Goal: Task Accomplishment & Management: Manage account settings

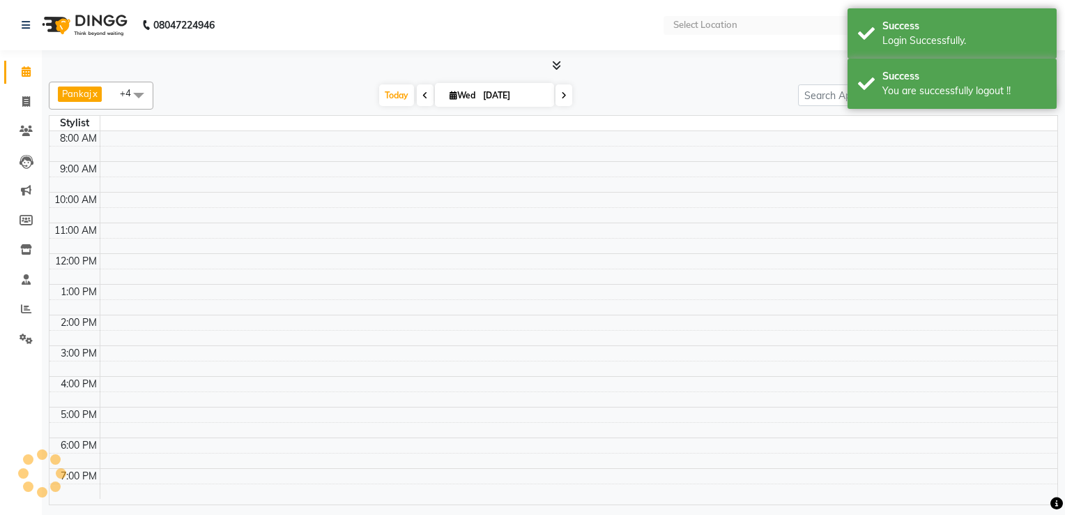
select select "en"
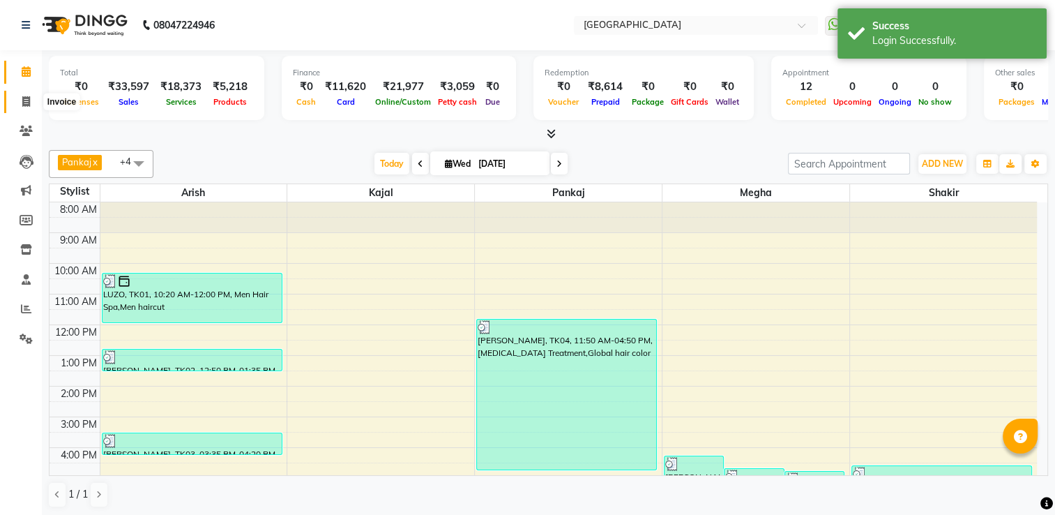
click at [25, 103] on icon at bounding box center [26, 101] width 8 height 10
select select "service"
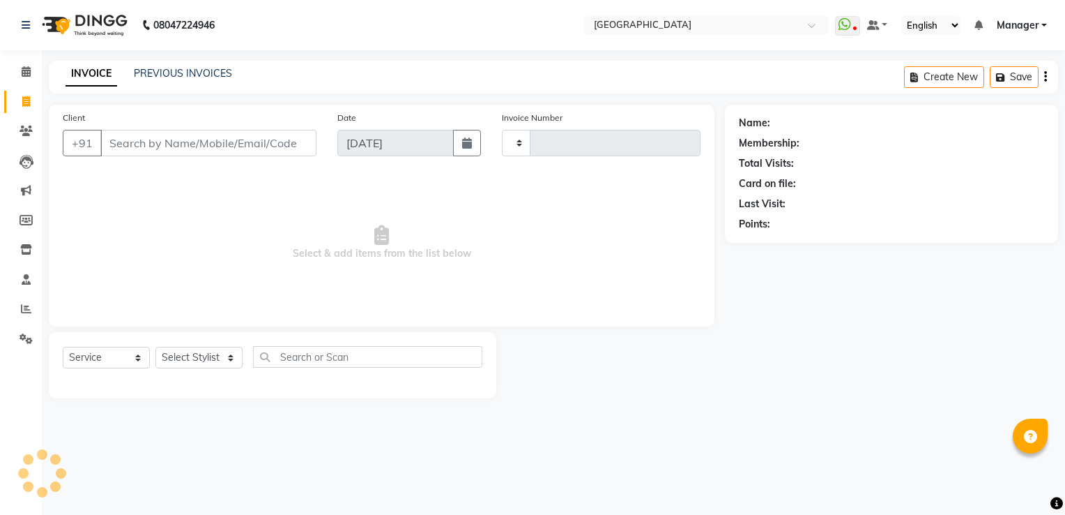
type input "1008"
select select "7871"
click at [163, 74] on link "PREVIOUS INVOICES" at bounding box center [183, 73] width 98 height 13
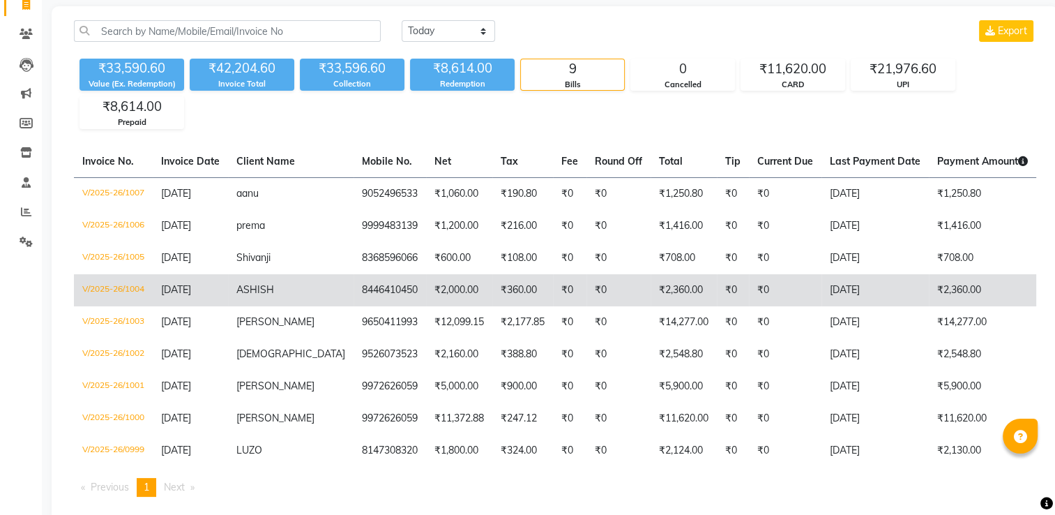
scroll to position [98, 0]
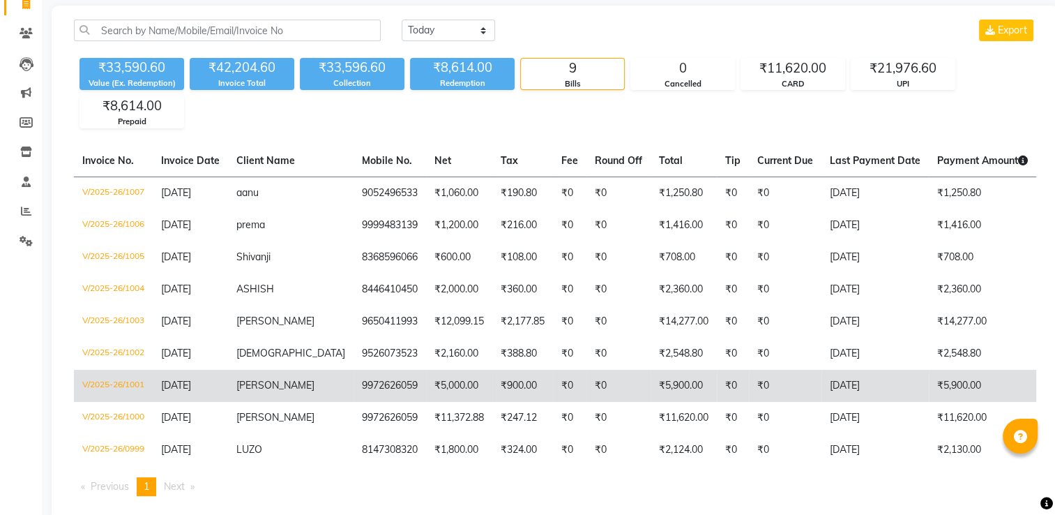
click at [492, 382] on td "₹900.00" at bounding box center [522, 386] width 61 height 32
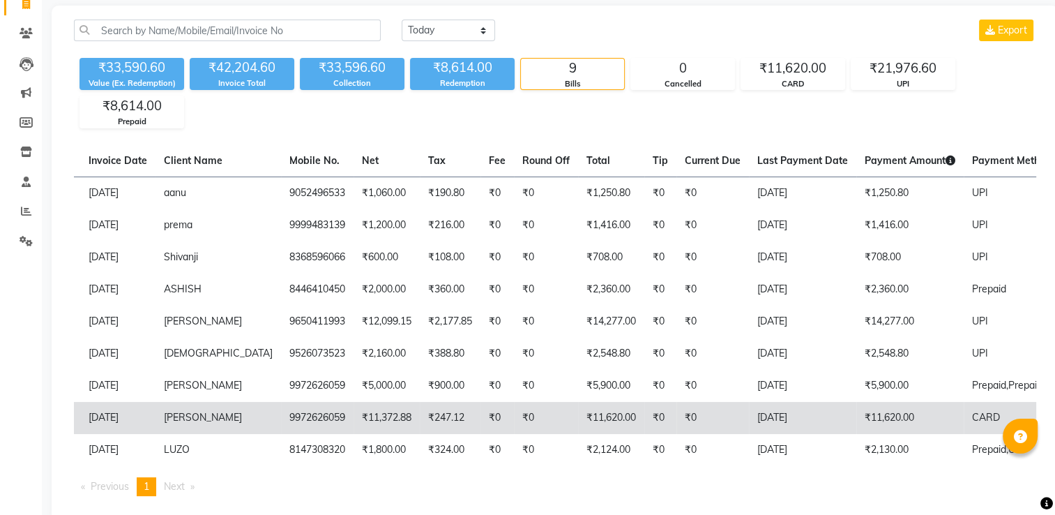
scroll to position [0, 73]
click at [423, 417] on td "₹247.12" at bounding box center [450, 418] width 61 height 32
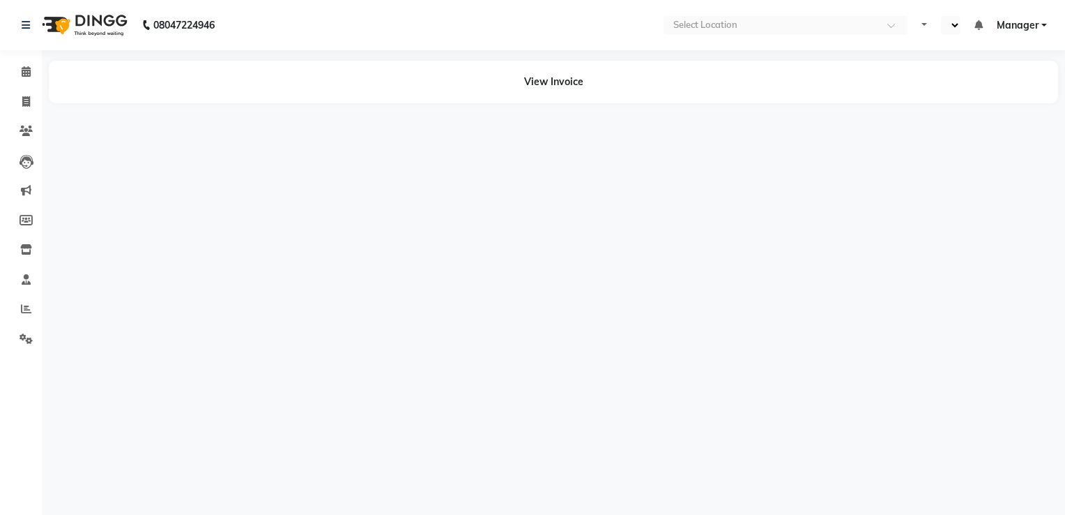
select select "en"
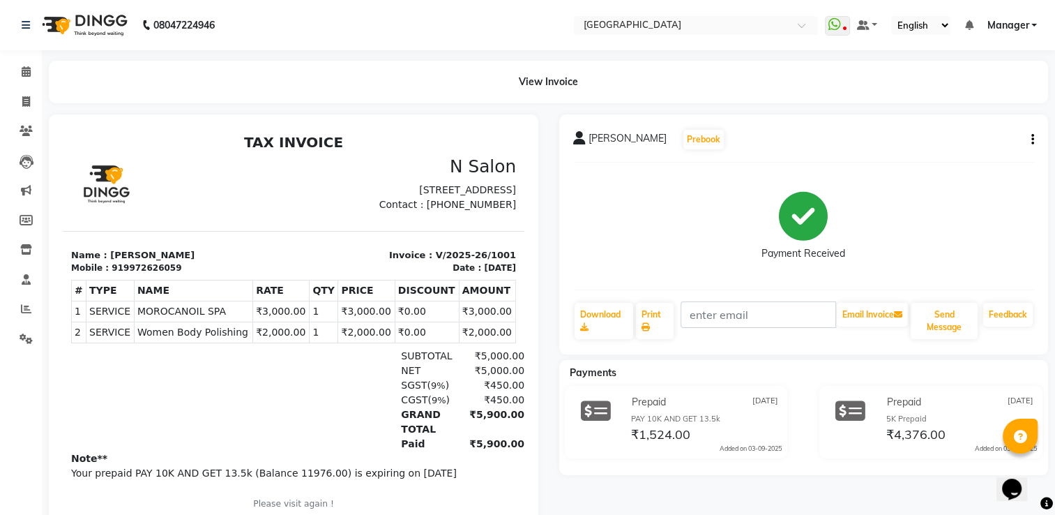
scroll to position [11, 0]
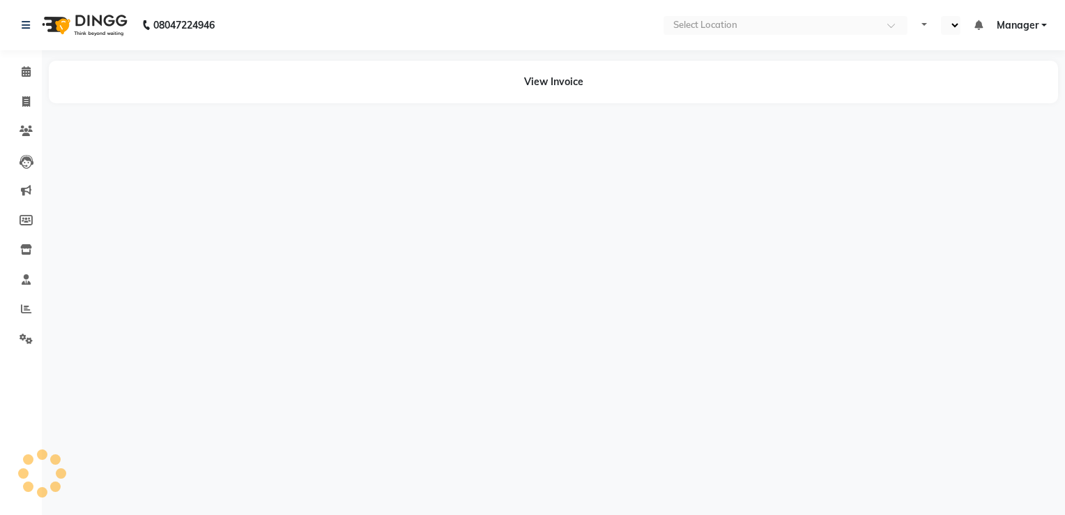
select select "en"
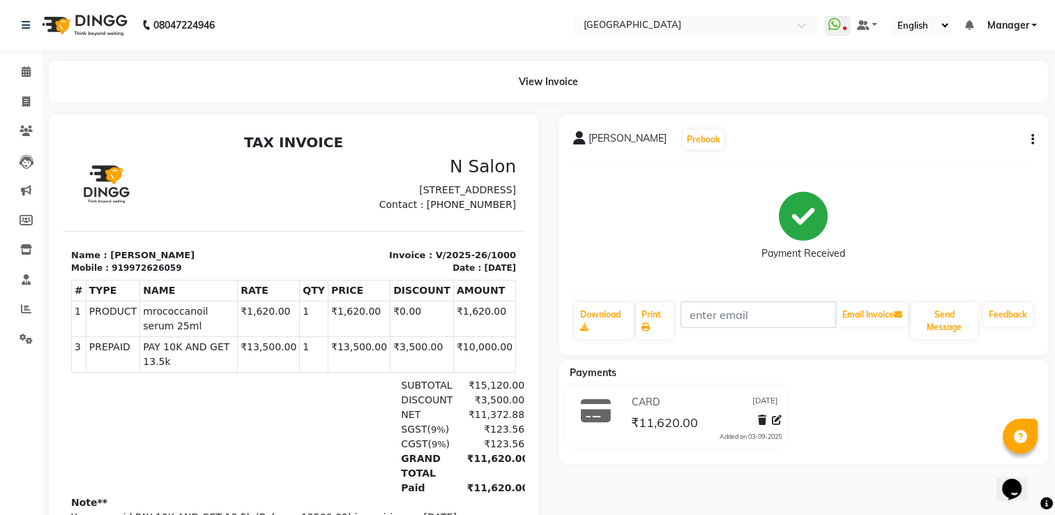
click at [1032, 139] on icon "button" at bounding box center [1032, 139] width 3 height 1
click at [987, 132] on div "Edit Item Staff" at bounding box center [977, 130] width 67 height 17
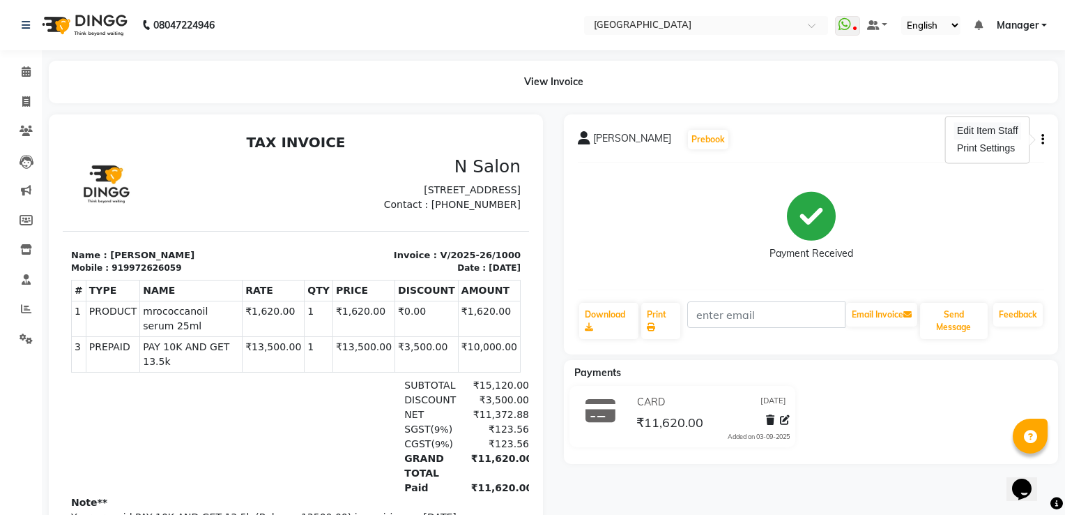
select select
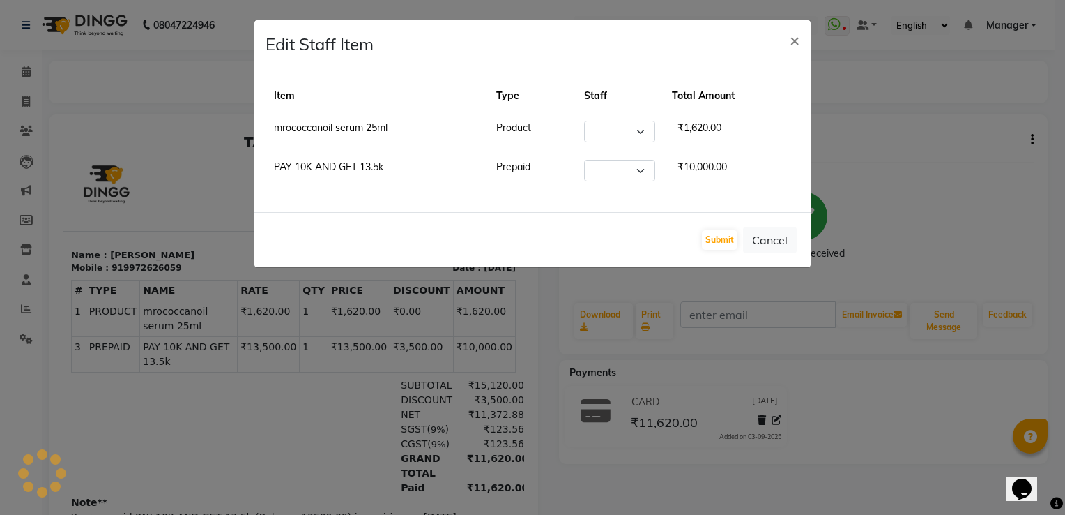
select select "70687"
select select "71875"
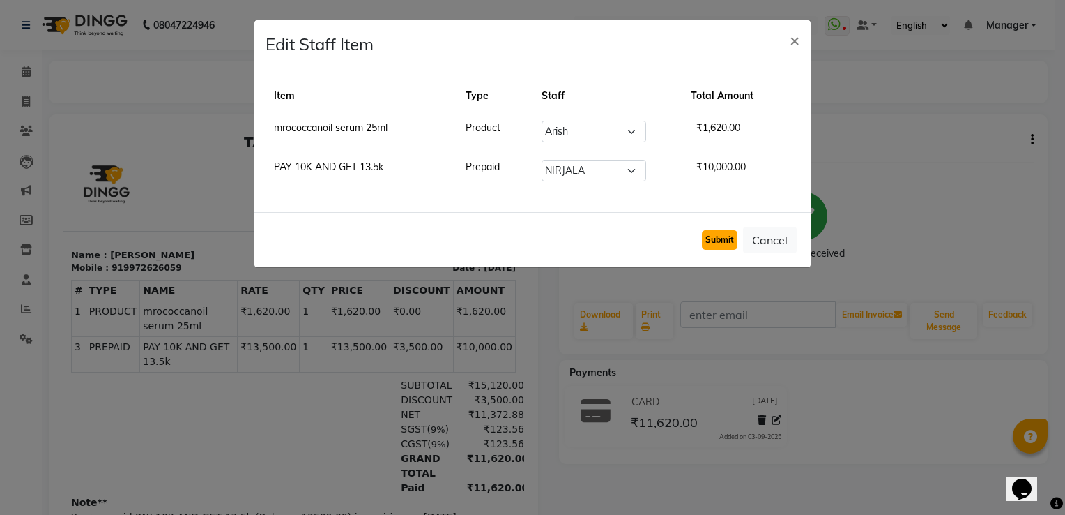
click at [725, 239] on button "Submit" at bounding box center [720, 240] width 36 height 20
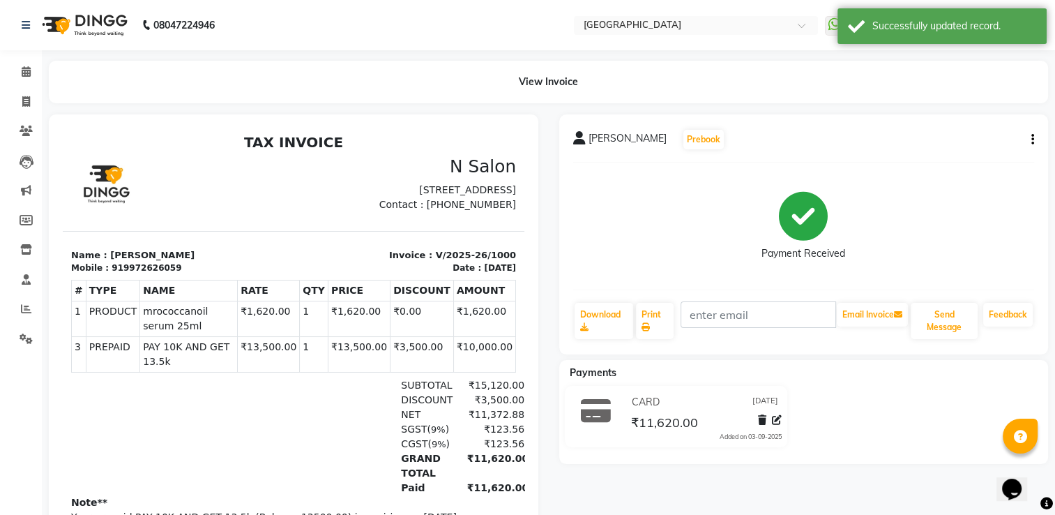
click at [1032, 140] on icon "button" at bounding box center [1032, 139] width 3 height 1
click at [982, 135] on div "Edit Item Staff" at bounding box center [977, 130] width 67 height 17
select select "70687"
select select "71875"
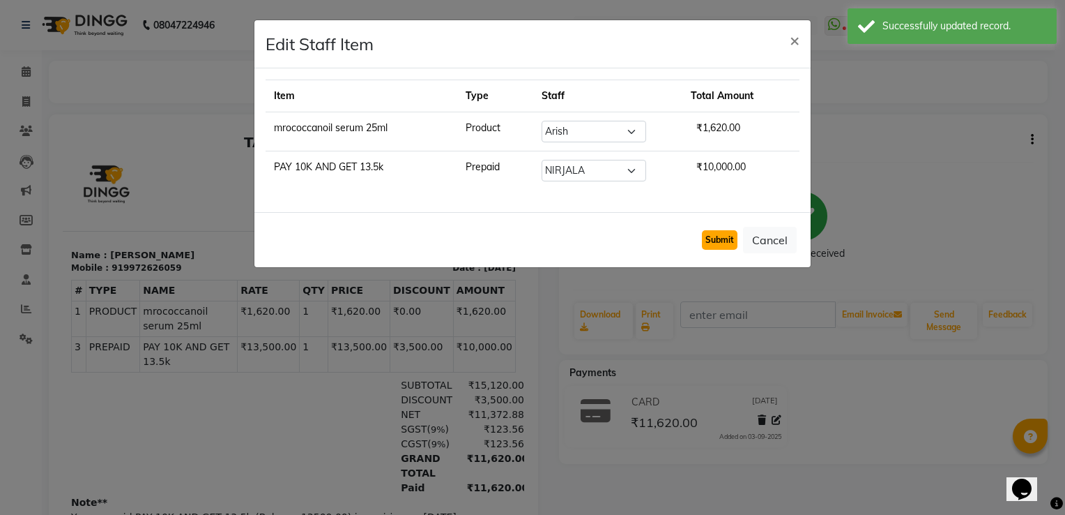
click at [722, 245] on button "Submit" at bounding box center [720, 240] width 36 height 20
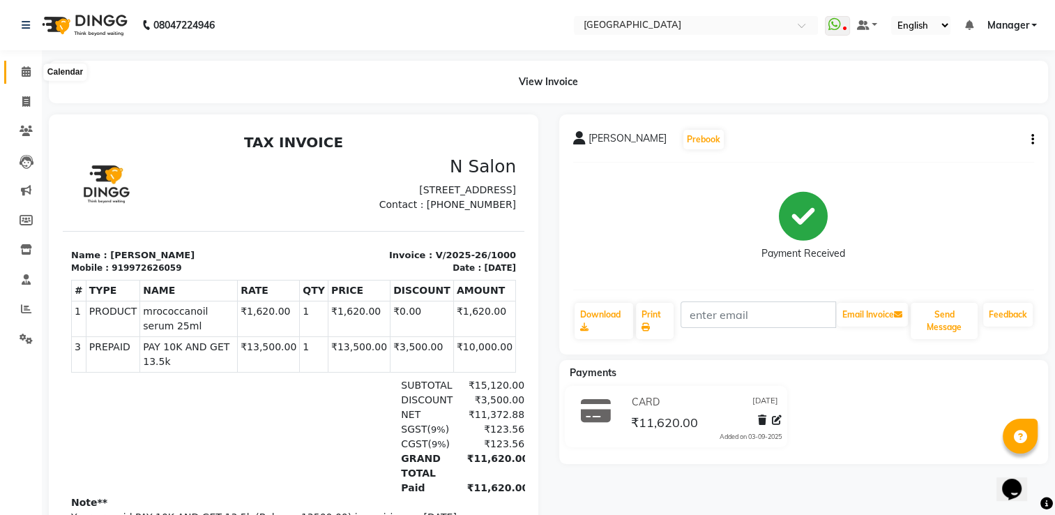
click at [23, 74] on icon at bounding box center [26, 71] width 9 height 10
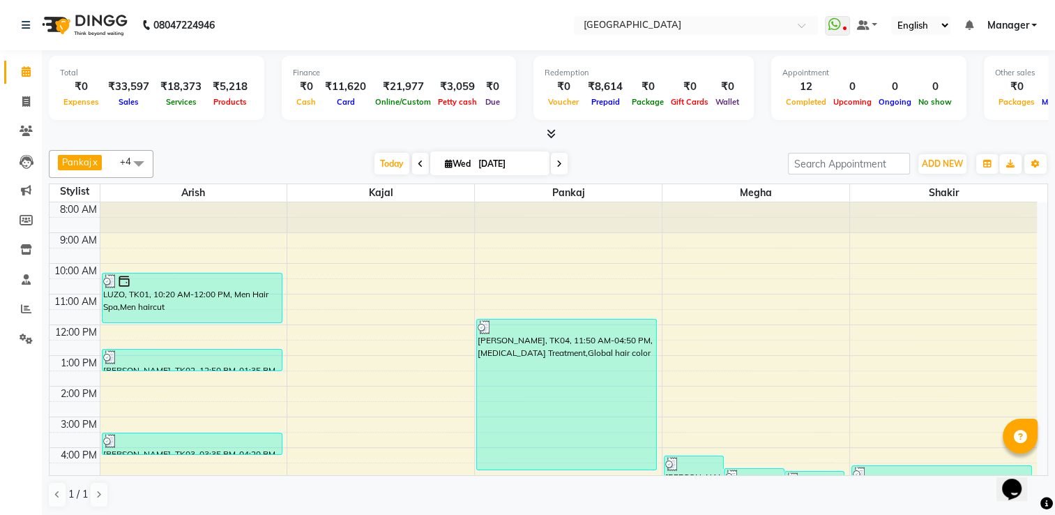
click at [996, 22] on span "Manager" at bounding box center [1008, 25] width 42 height 15
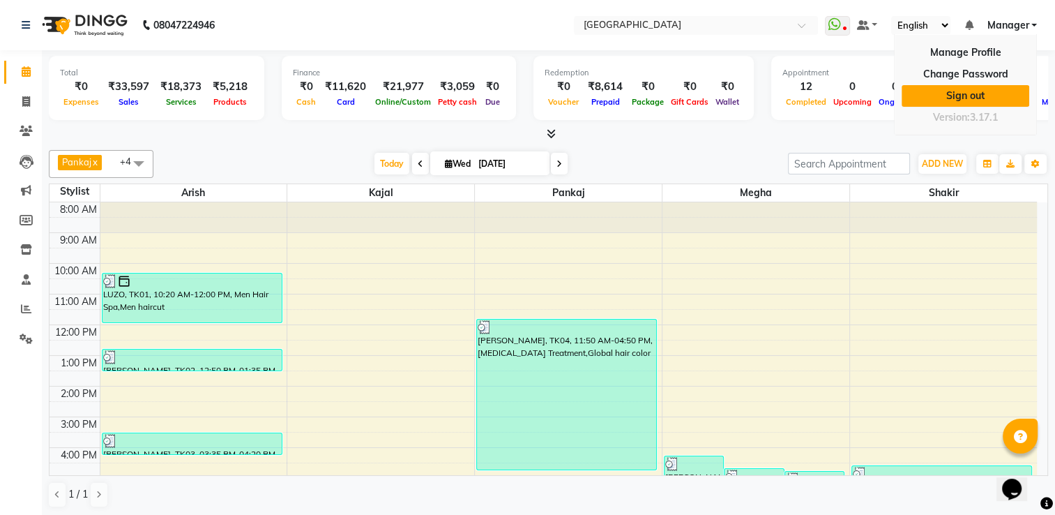
click at [974, 95] on link "Sign out" at bounding box center [966, 96] width 128 height 22
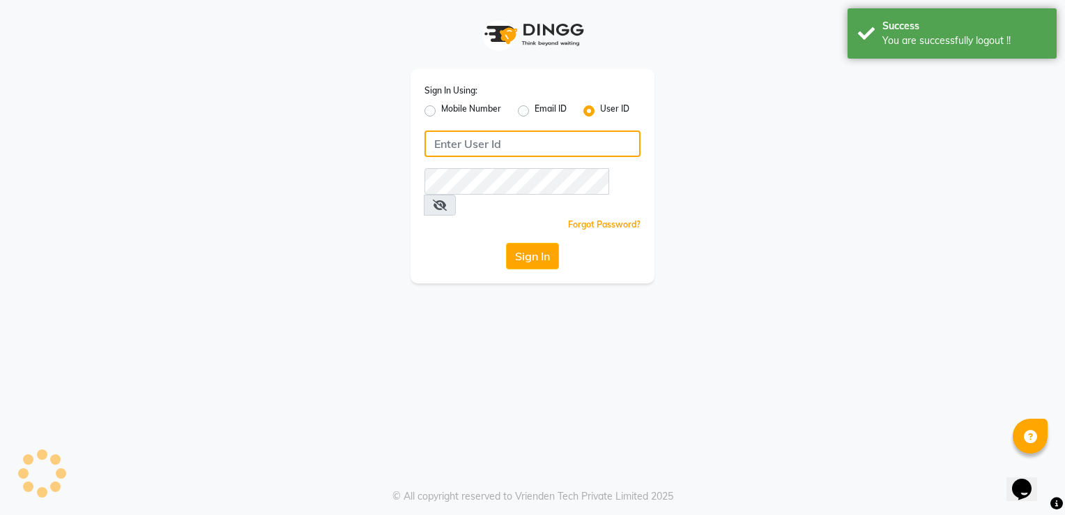
type input "9980535167"
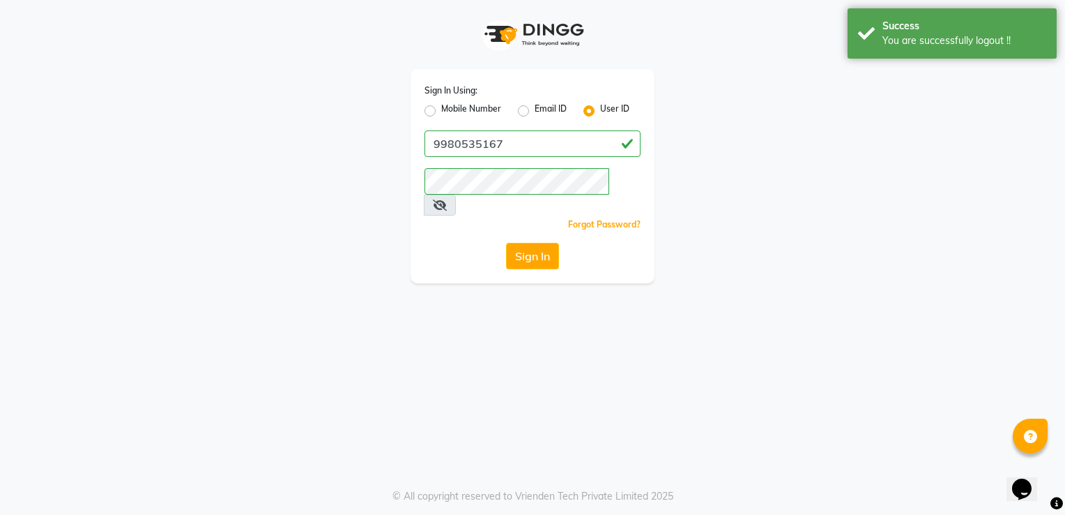
click at [490, 107] on label "Mobile Number" at bounding box center [471, 111] width 60 height 17
click at [450, 107] on input "Mobile Number" at bounding box center [445, 107] width 9 height 9
radio input "true"
radio input "false"
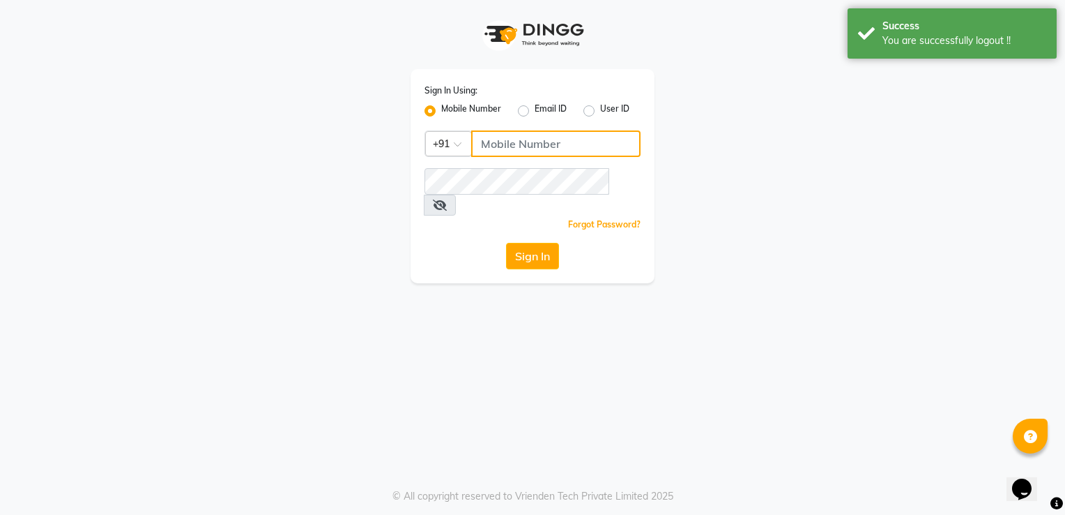
click at [494, 132] on input "Username" at bounding box center [555, 143] width 169 height 26
type input "8792012449"
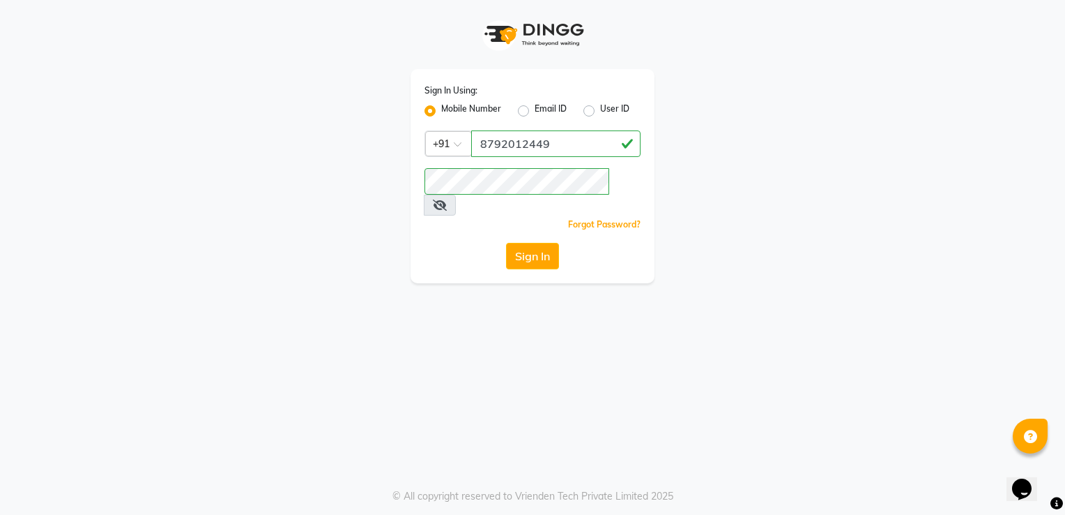
click at [328, 340] on div "Sign In Using: Mobile Number Email ID User ID Country Code × +91 8792012449 Rem…" at bounding box center [532, 257] width 1065 height 515
click at [527, 243] on button "Sign In" at bounding box center [532, 256] width 53 height 26
